Goal: Task Accomplishment & Management: Use online tool/utility

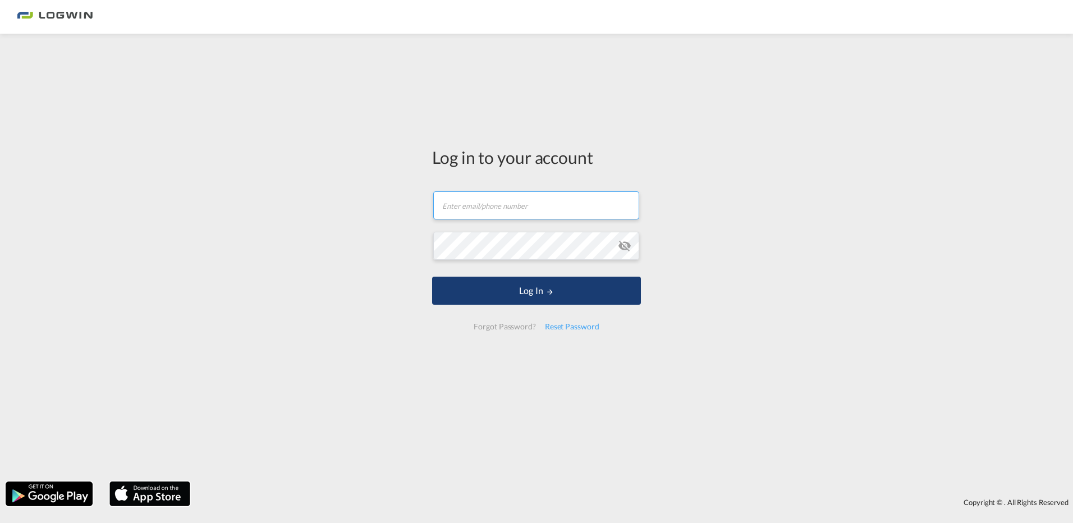
type input "[PERSON_NAME][EMAIL_ADDRESS][PERSON_NAME][DOMAIN_NAME]"
click at [504, 278] on button "Log In" at bounding box center [536, 291] width 209 height 28
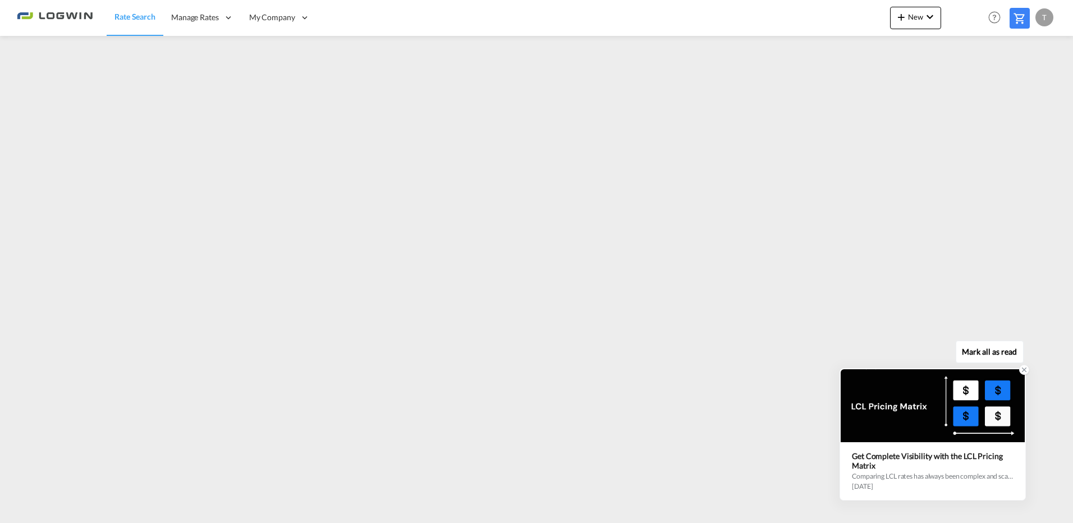
click at [1025, 369] on icon at bounding box center [1024, 370] width 4 height 4
